Goal: Transaction & Acquisition: Purchase product/service

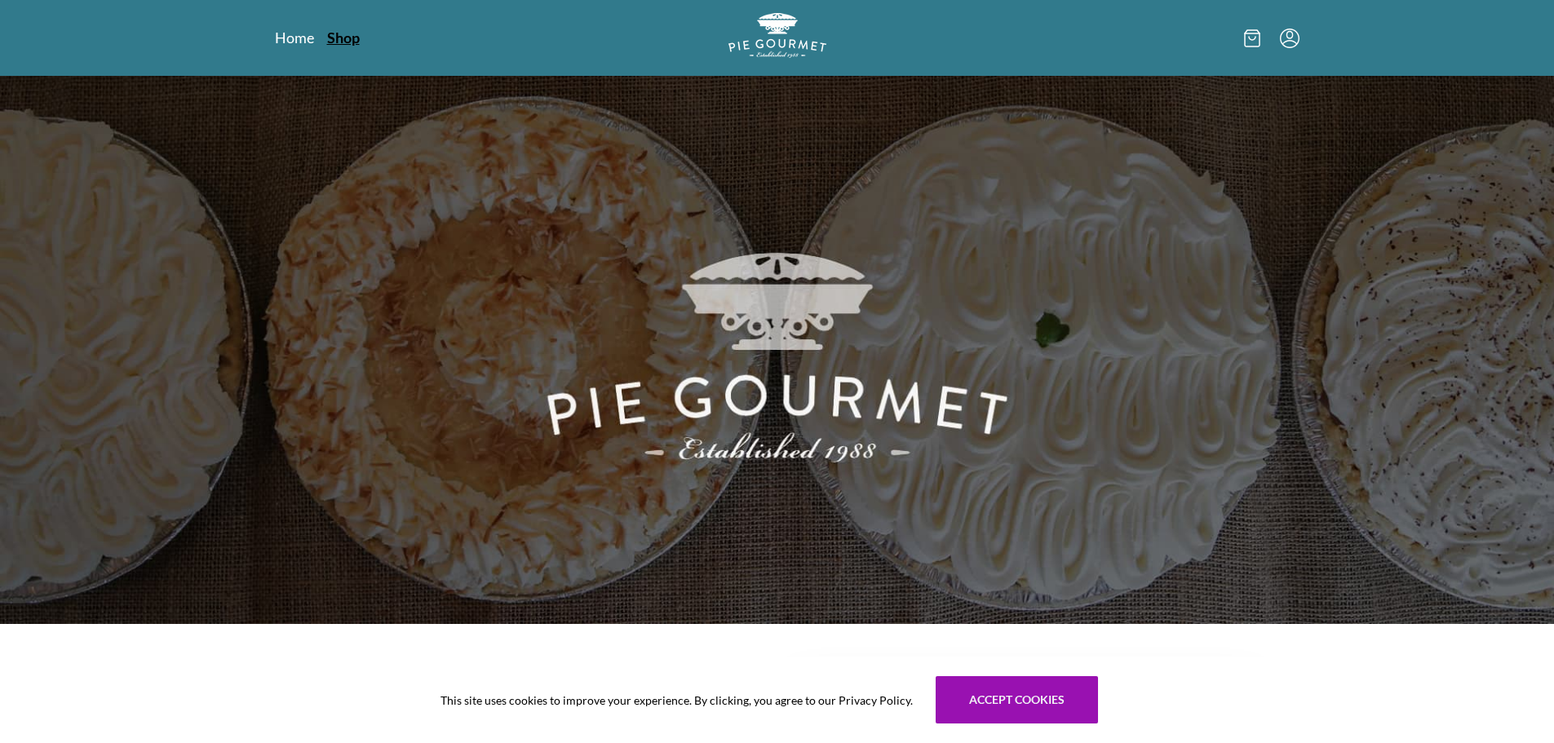
click at [350, 30] on link "Shop" at bounding box center [343, 38] width 33 height 20
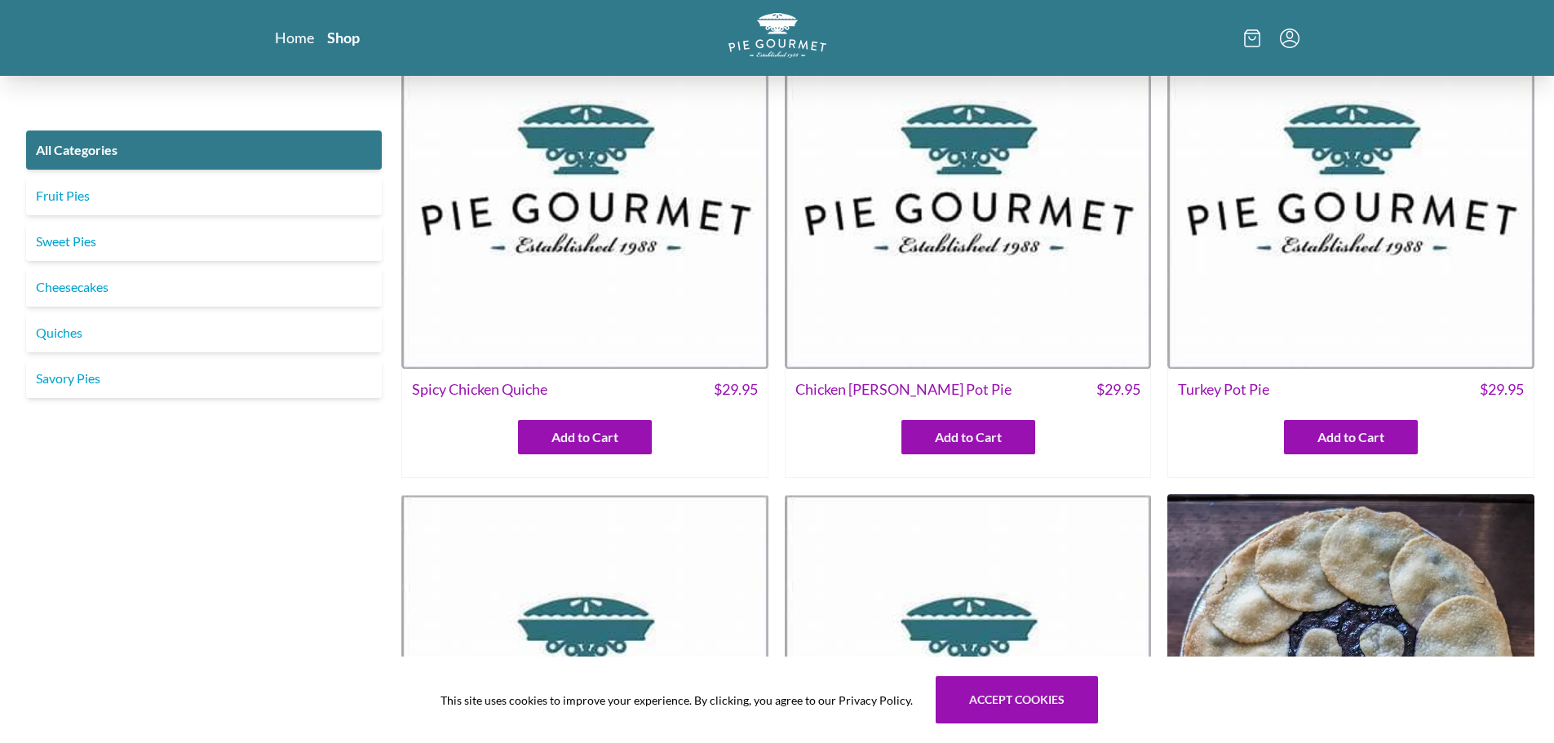
scroll to position [82, 0]
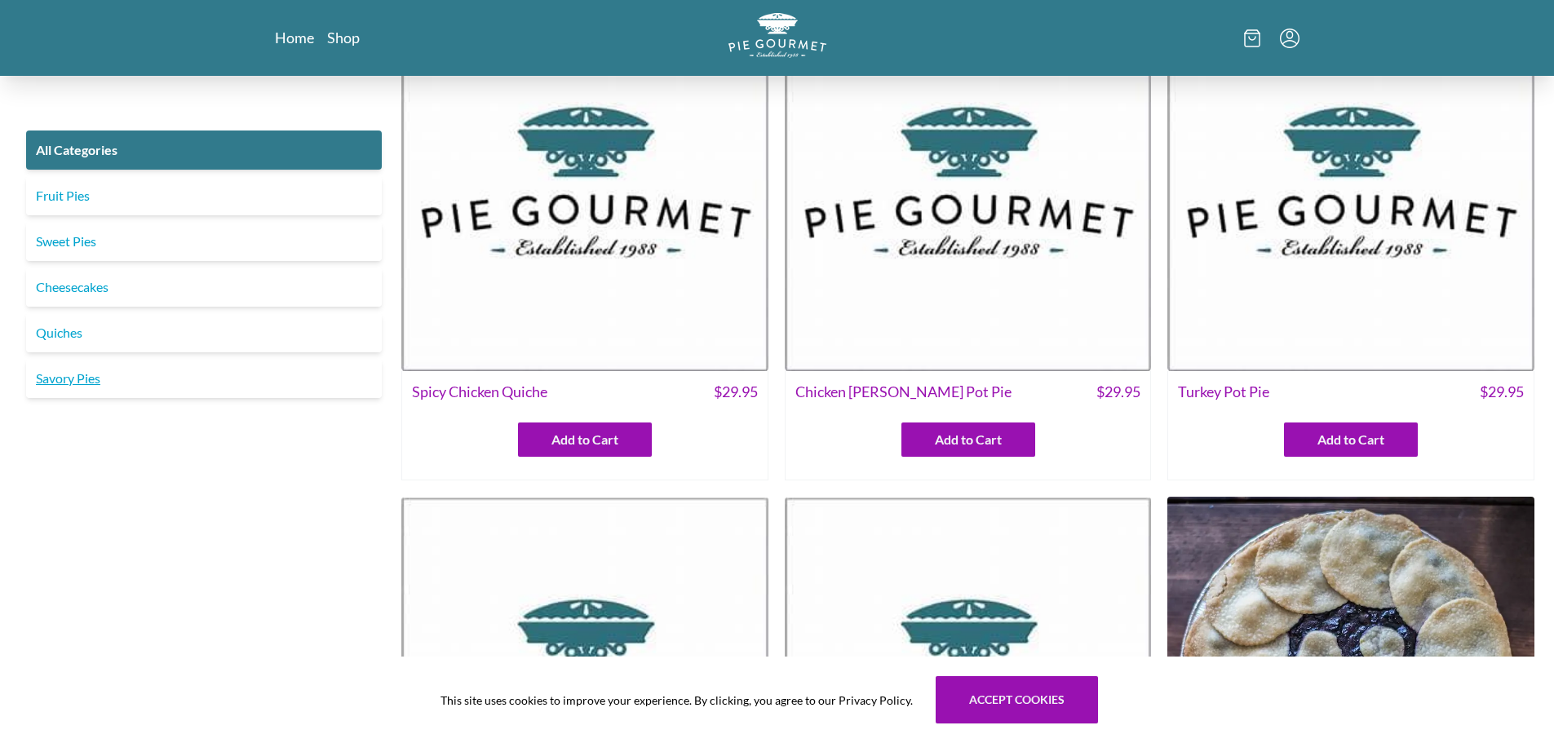
click at [62, 380] on link "Savory Pies" at bounding box center [204, 378] width 356 height 39
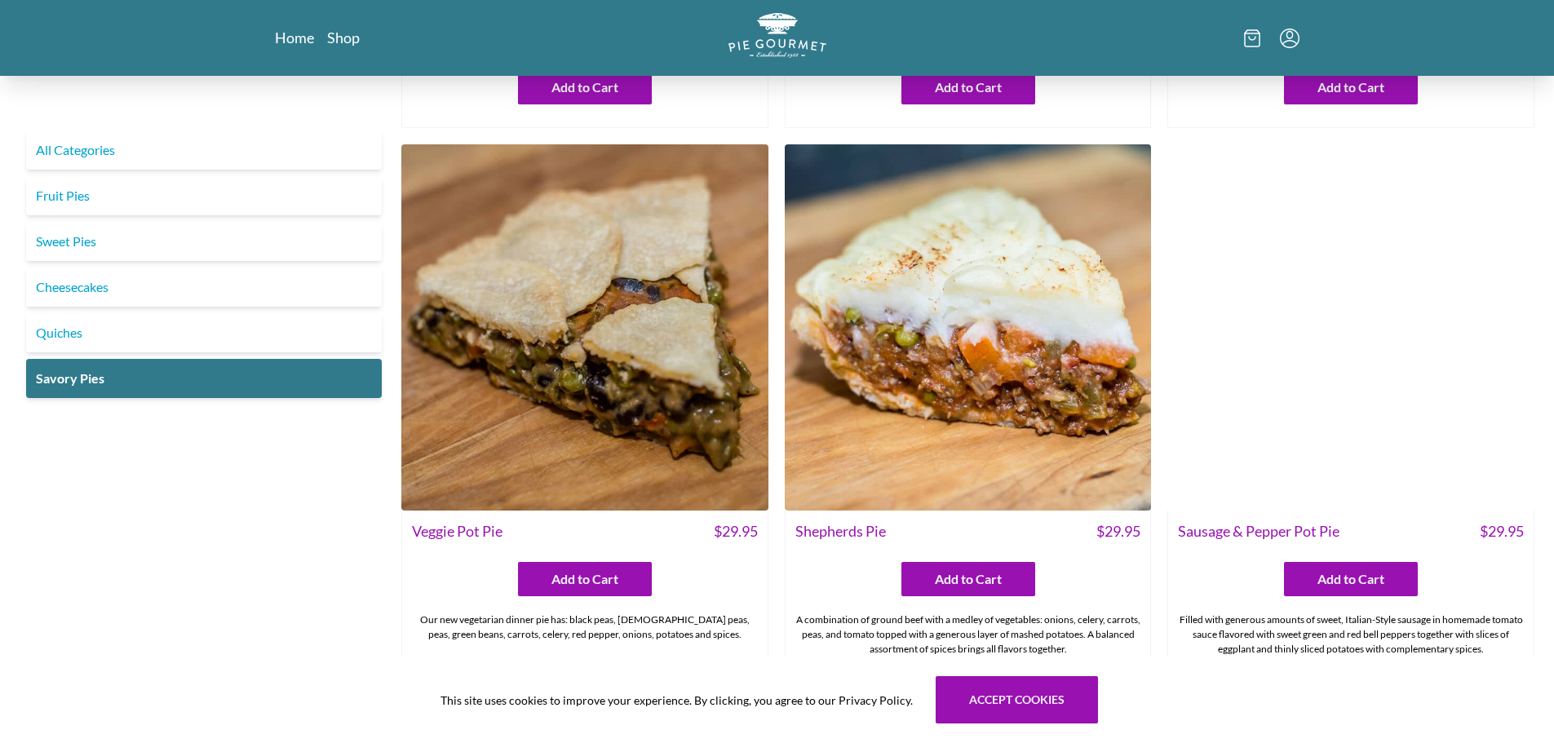
scroll to position [490, 0]
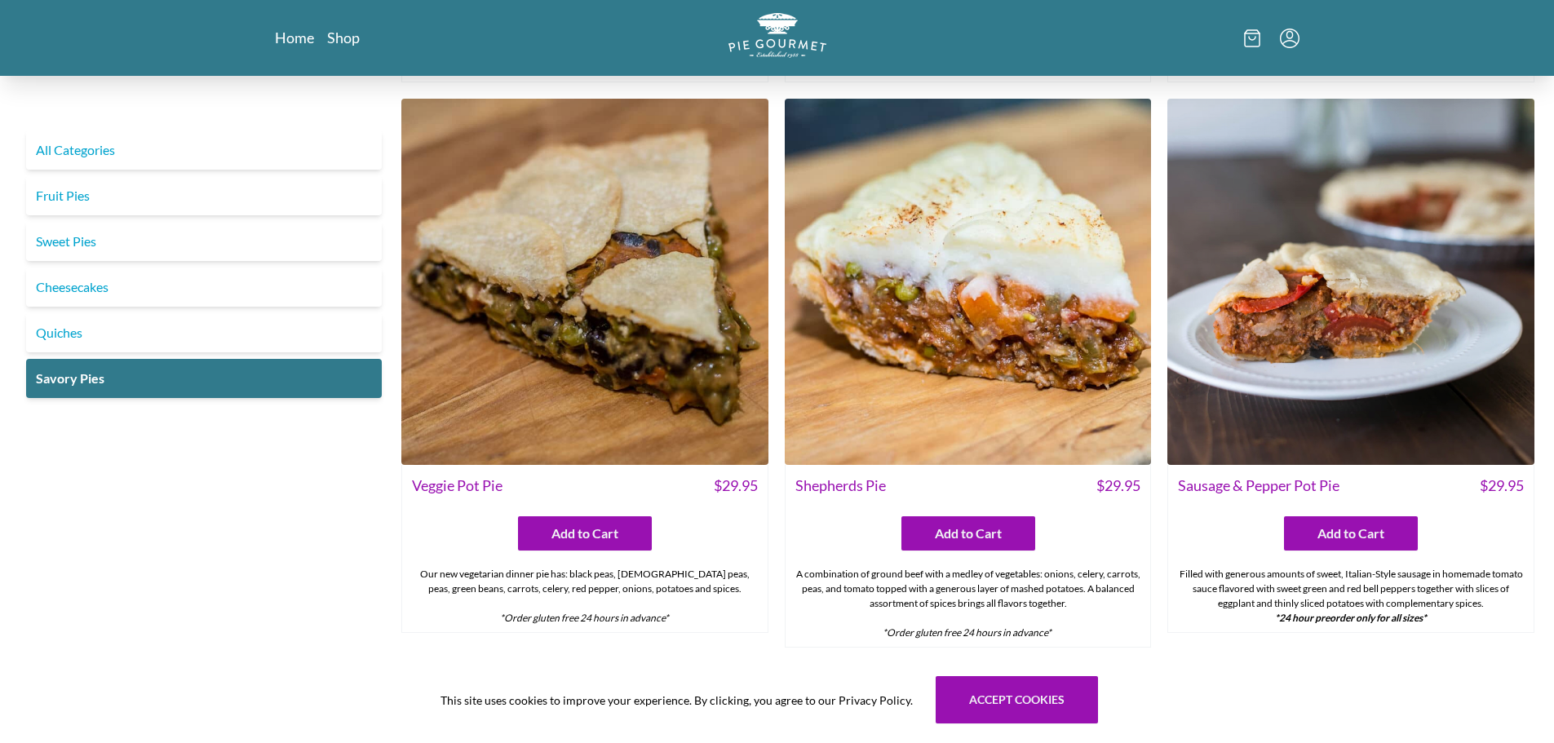
click at [1009, 332] on img at bounding box center [968, 282] width 367 height 367
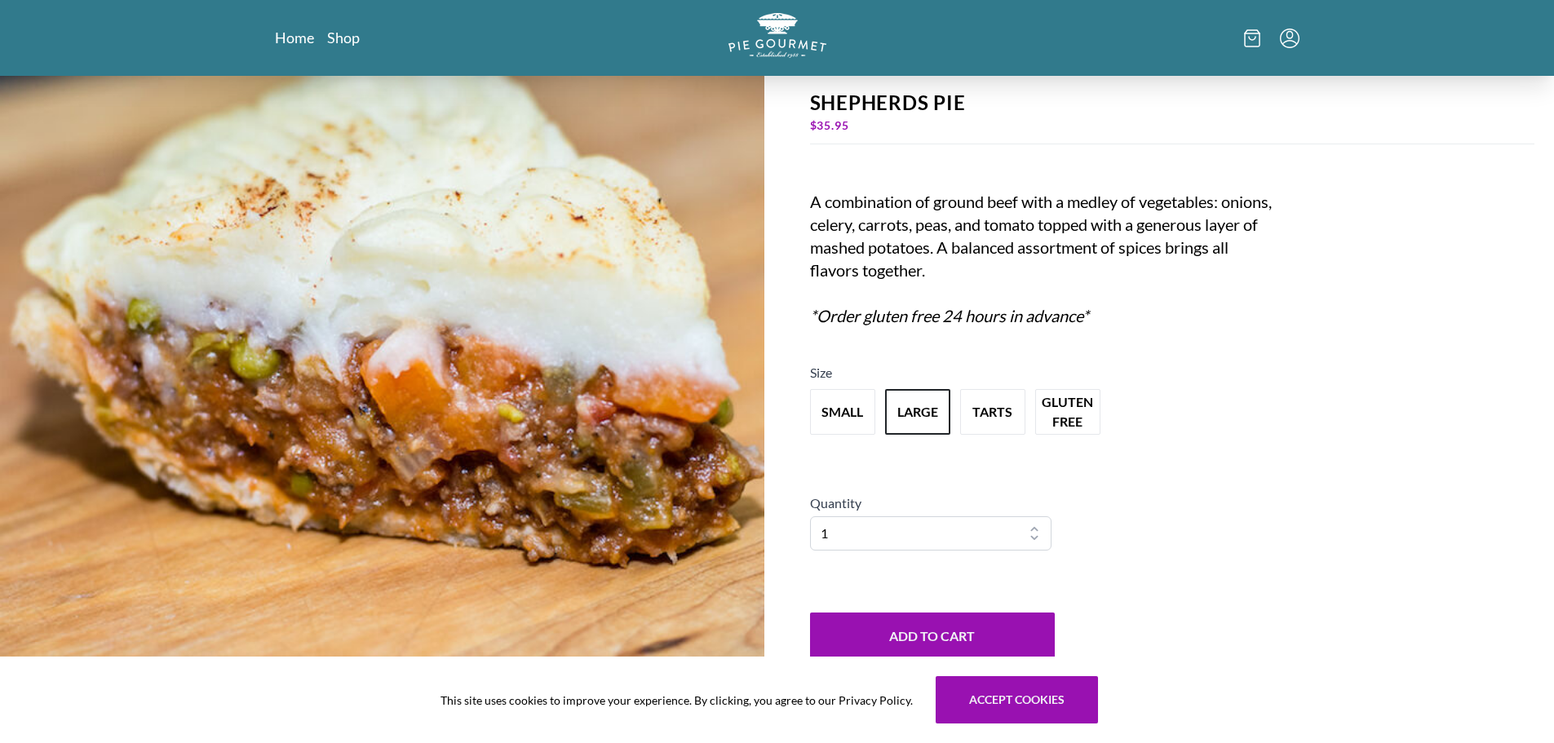
scroll to position [163, 0]
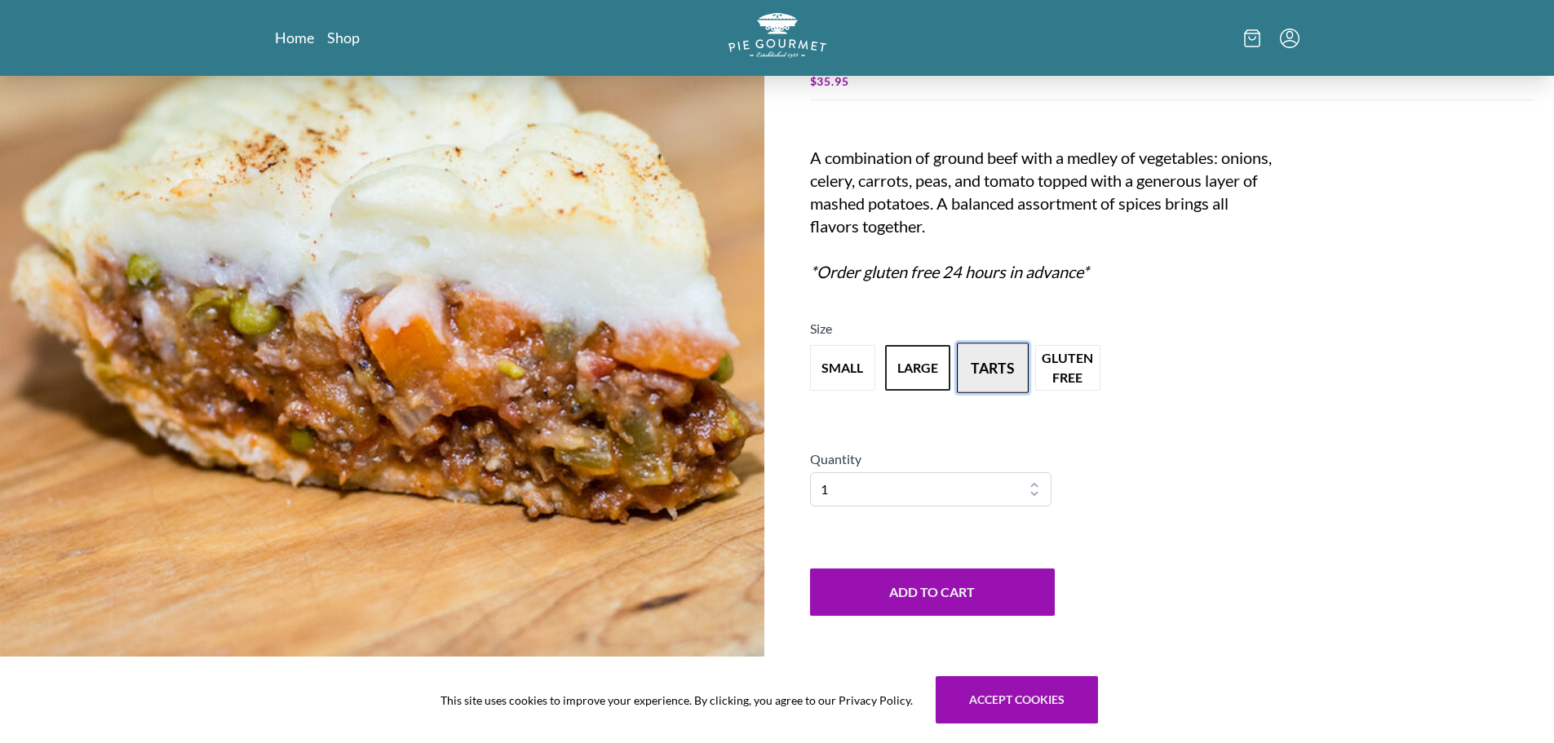
click at [970, 372] on button "tarts" at bounding box center [993, 368] width 72 height 51
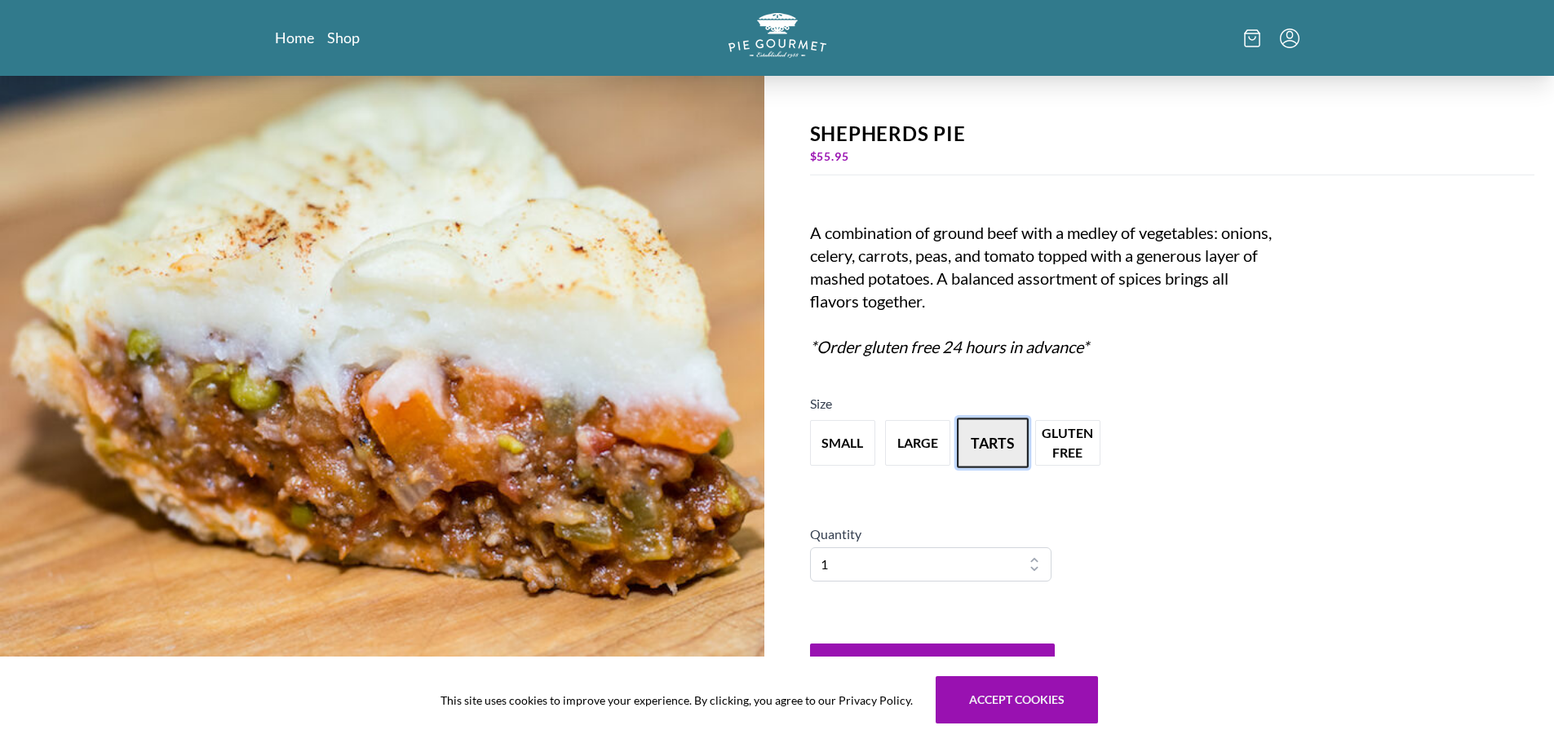
scroll to position [82, 0]
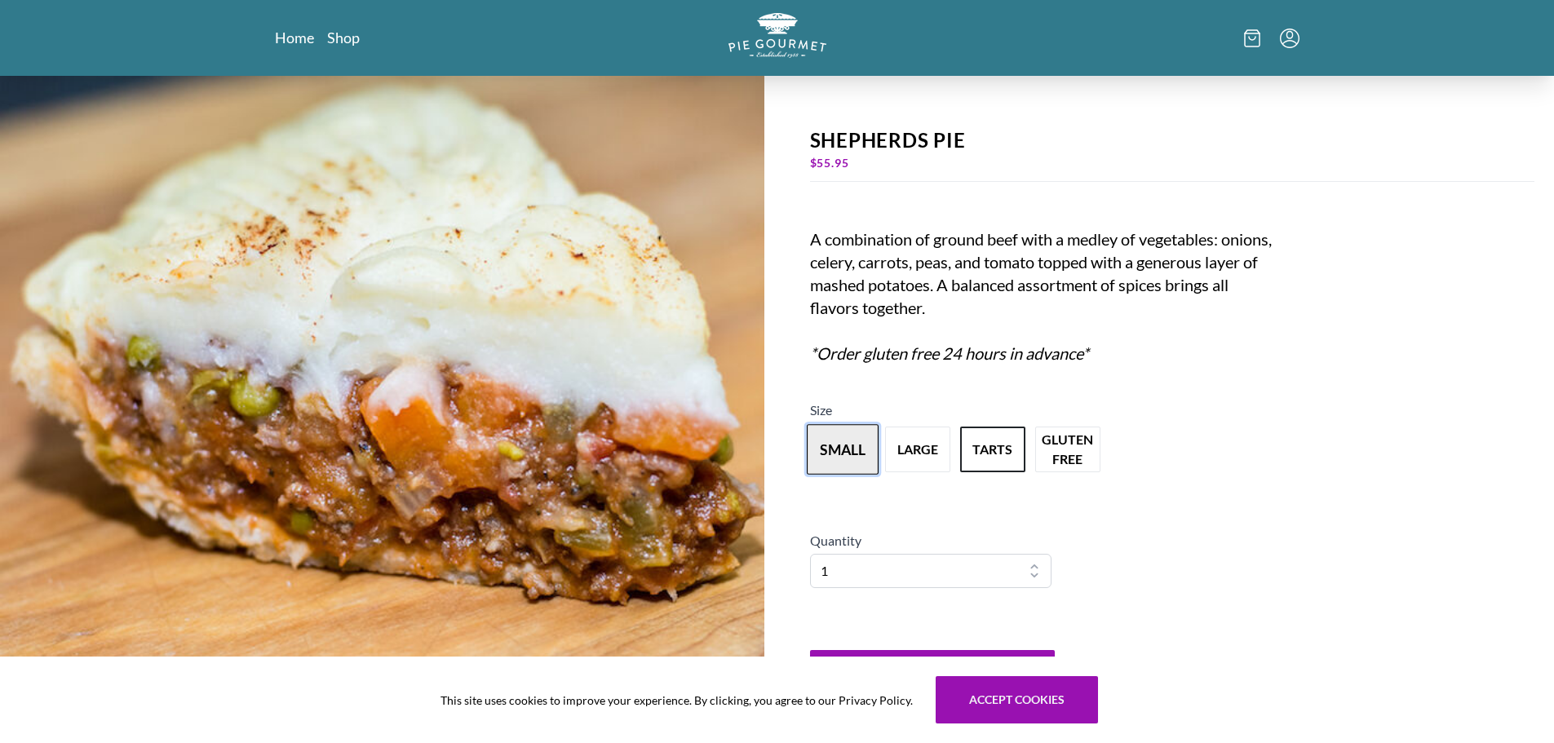
click at [843, 440] on button "small" at bounding box center [843, 449] width 72 height 51
click at [921, 448] on button "large" at bounding box center [918, 449] width 72 height 51
click at [999, 455] on button "tarts" at bounding box center [993, 449] width 72 height 51
click at [942, 456] on button "large" at bounding box center [918, 449] width 72 height 51
click at [986, 452] on button "tarts" at bounding box center [993, 449] width 72 height 51
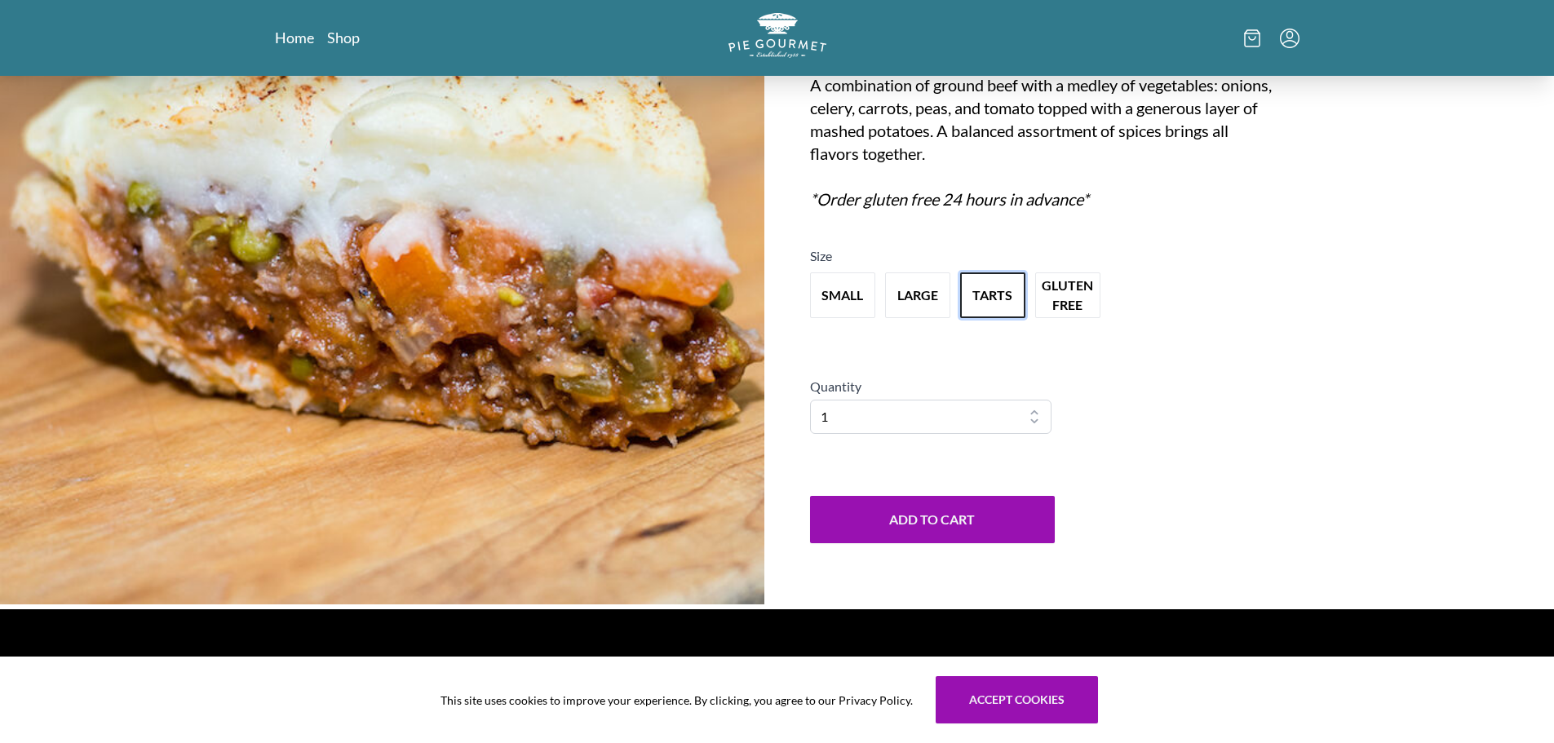
scroll to position [245, 0]
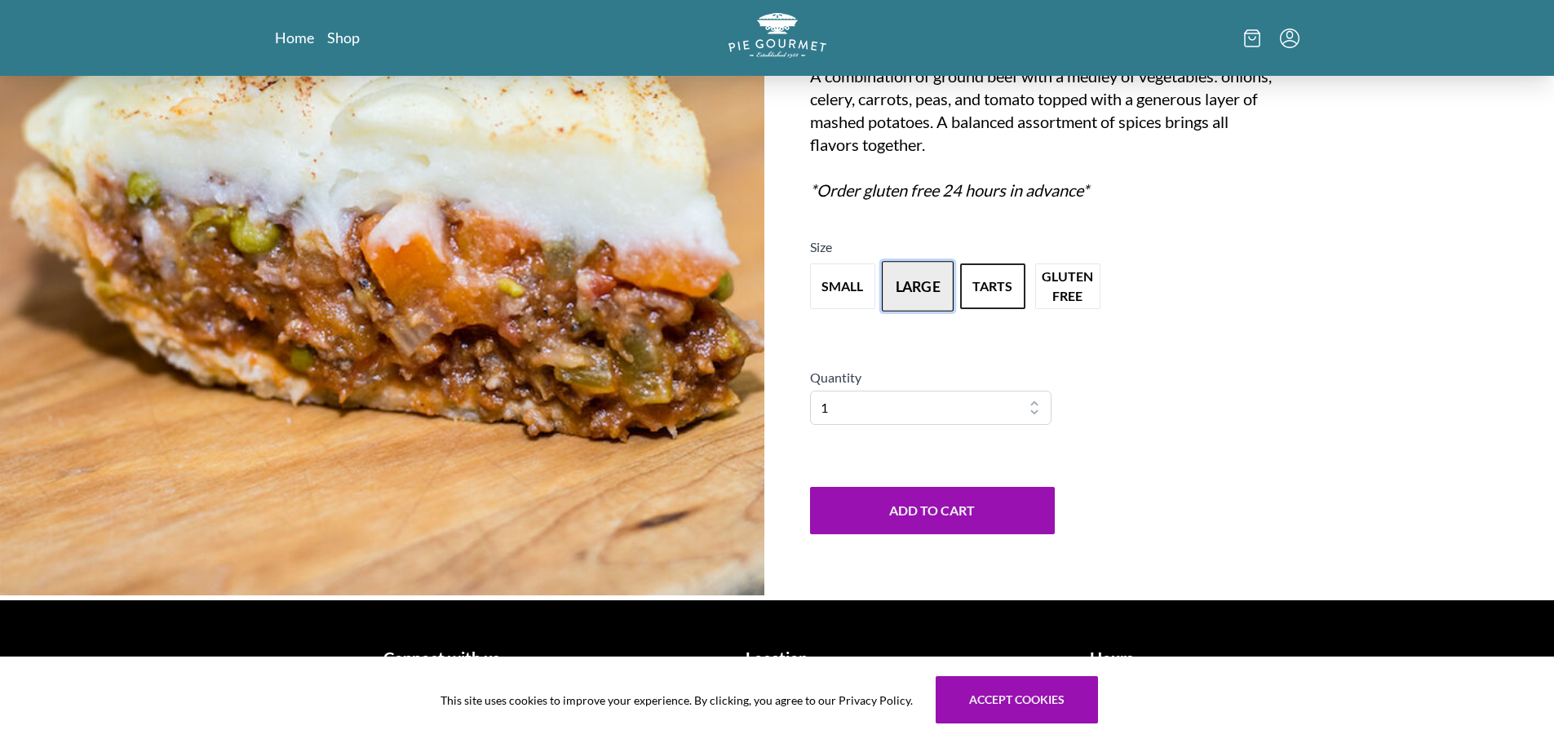
click at [934, 291] on button "large" at bounding box center [918, 286] width 72 height 51
click at [830, 287] on button "small" at bounding box center [843, 286] width 72 height 51
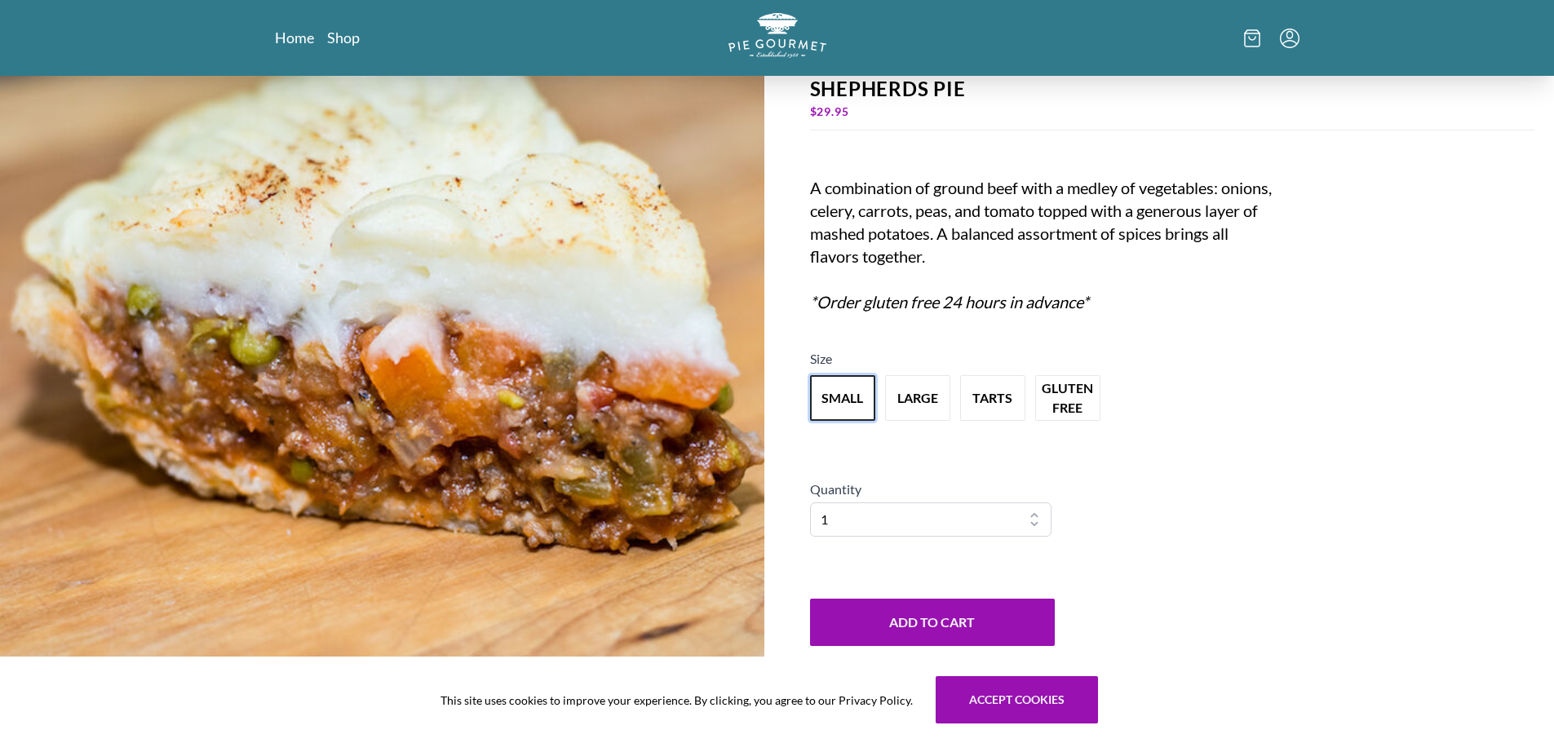
scroll to position [269, 0]
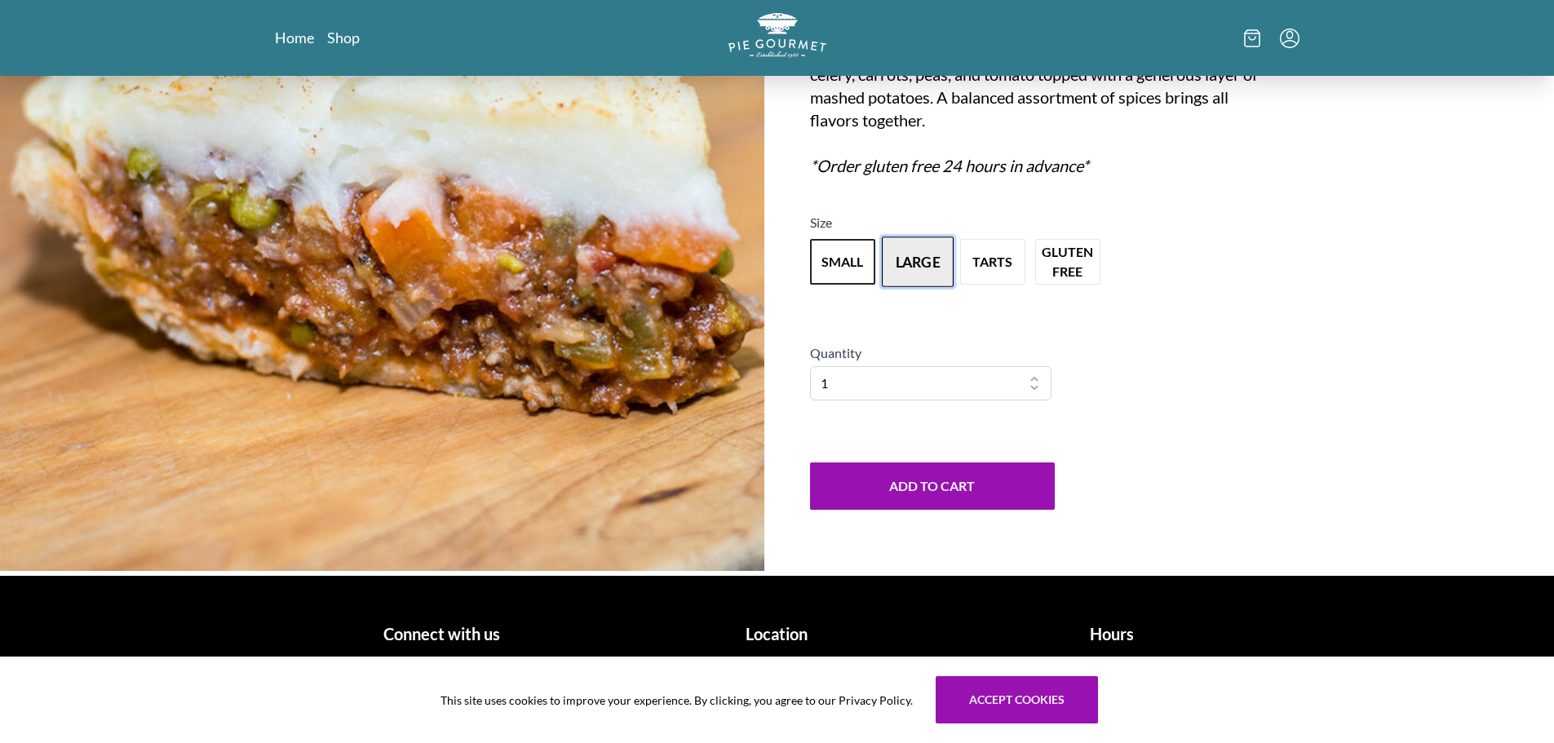
click at [941, 254] on button "large" at bounding box center [918, 262] width 72 height 51
click at [487, 634] on h1 "Connect with us" at bounding box center [443, 634] width 322 height 24
click at [444, 636] on h1 "Connect with us" at bounding box center [443, 634] width 322 height 24
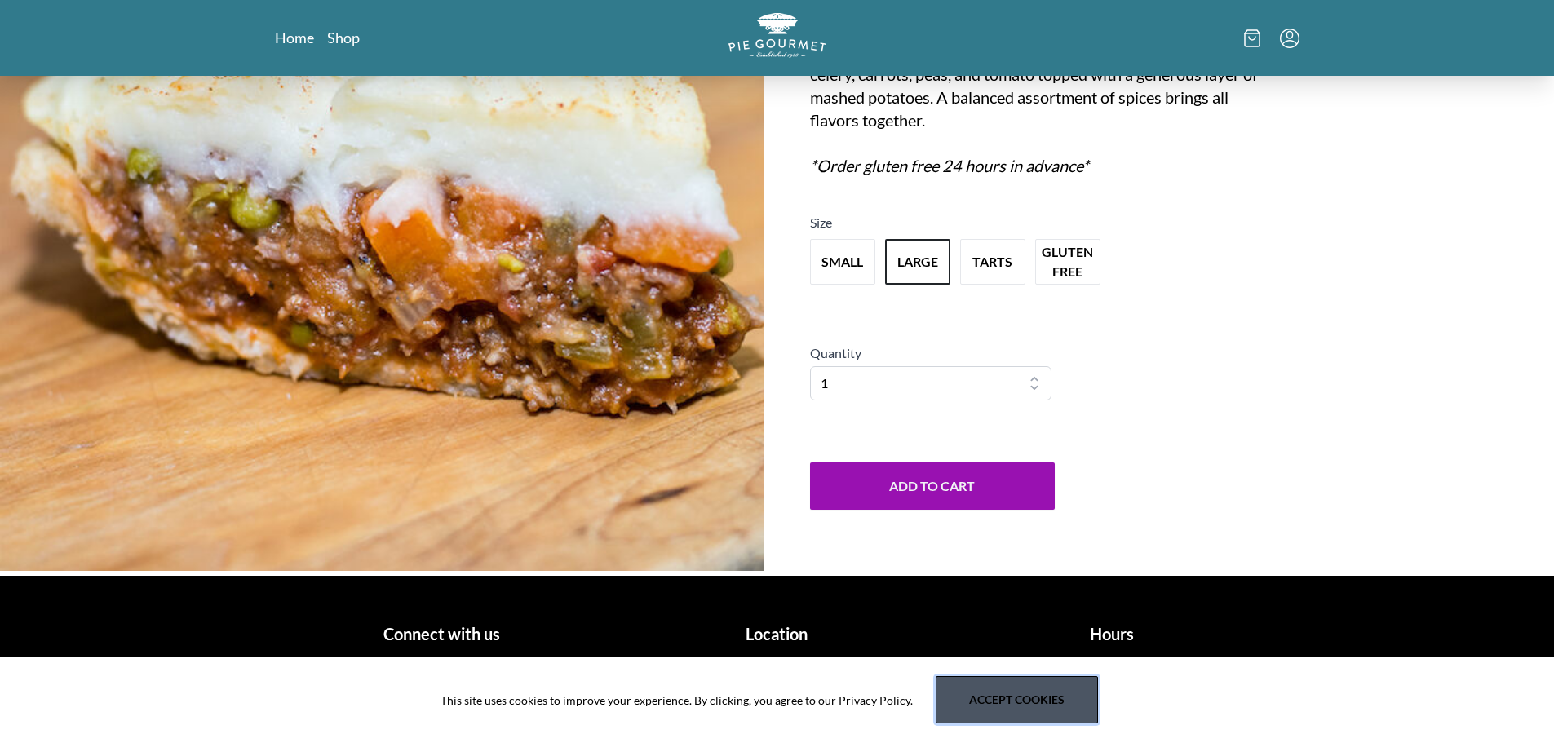
click at [1011, 704] on button "Accept cookies" at bounding box center [1017, 699] width 162 height 47
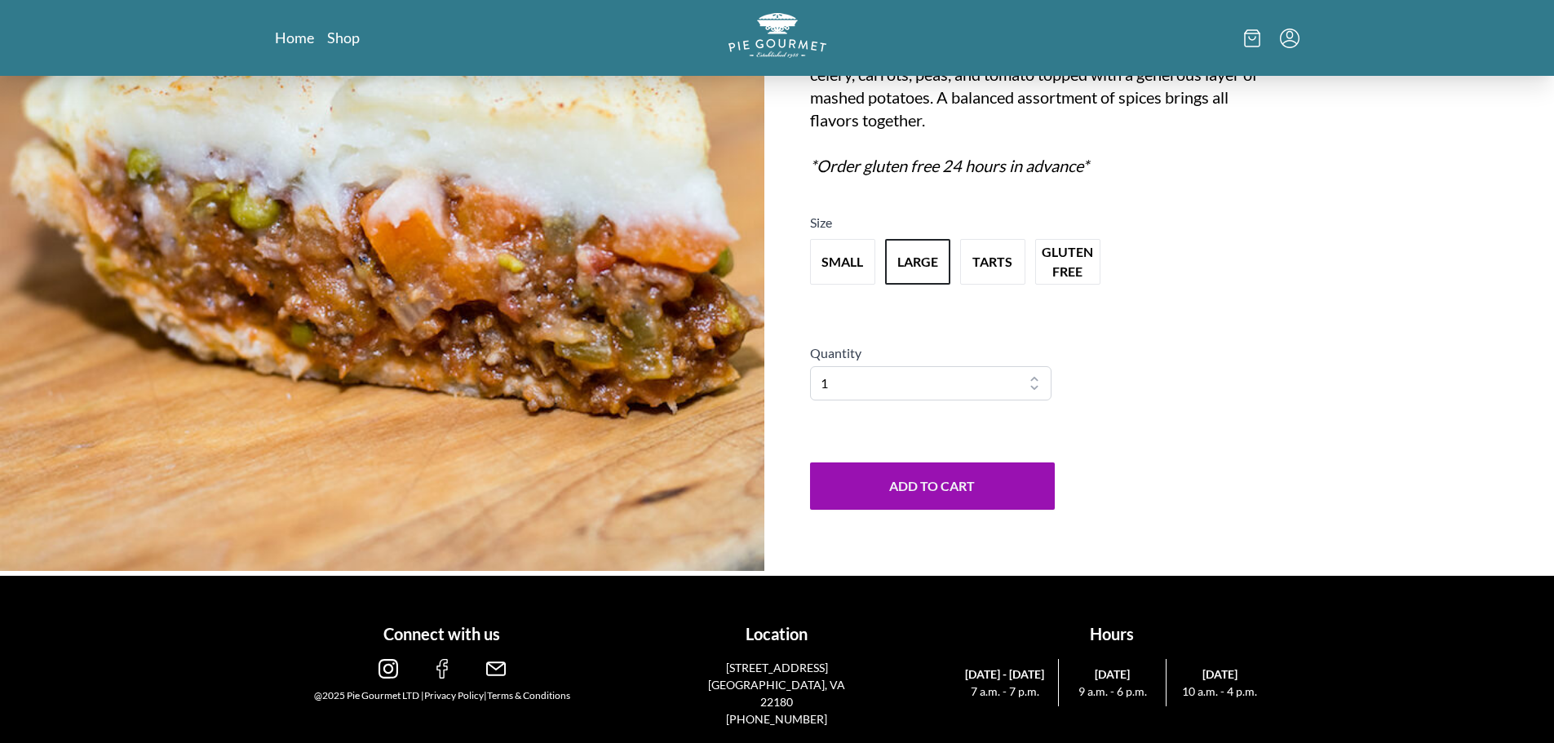
click at [385, 672] on img at bounding box center [389, 669] width 20 height 20
